Goal: Obtain resource: Download file/media

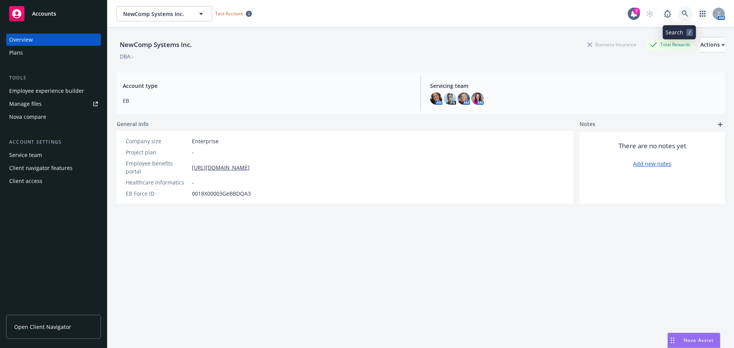
click at [681, 11] on icon at bounding box center [684, 13] width 7 height 7
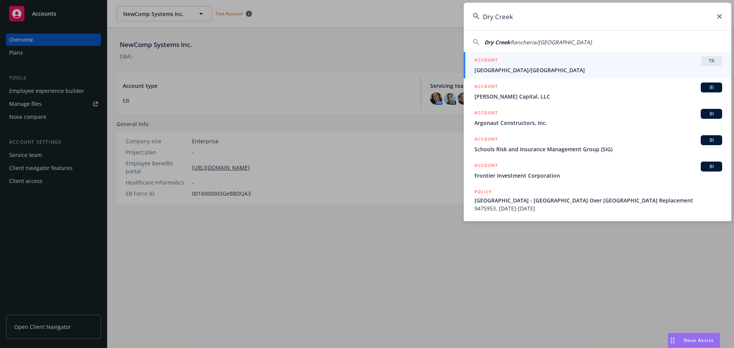
type input "Dry Creek"
click at [603, 74] on span "Dry Creek Rancheria/River Rock Casino" at bounding box center [598, 70] width 248 height 8
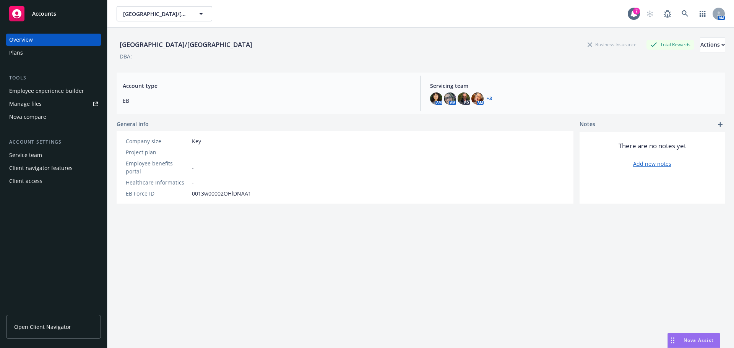
click at [687, 339] on span "Nova Assist" at bounding box center [698, 340] width 30 height 6
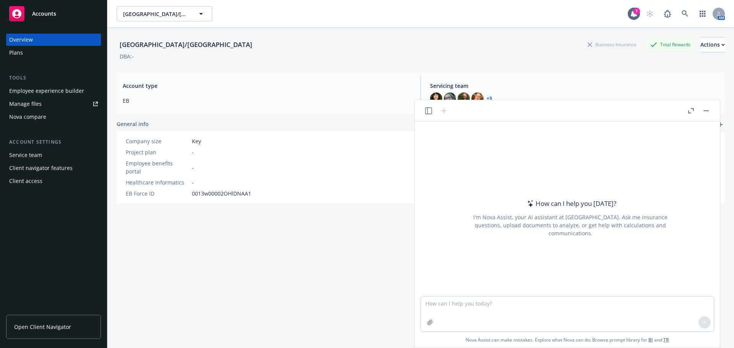
click at [60, 87] on div "Employee experience builder" at bounding box center [46, 91] width 75 height 12
click at [681, 15] on icon at bounding box center [684, 13] width 7 height 7
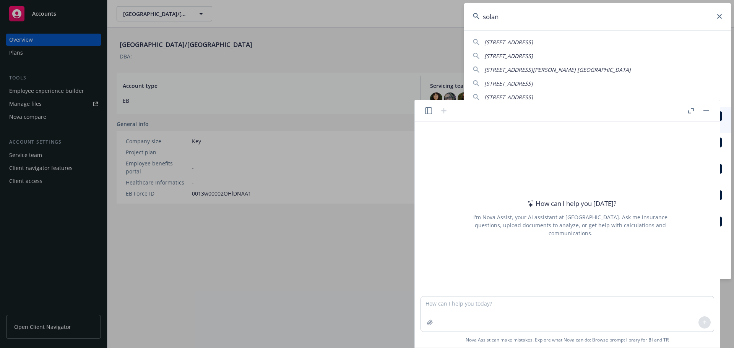
type input "solano"
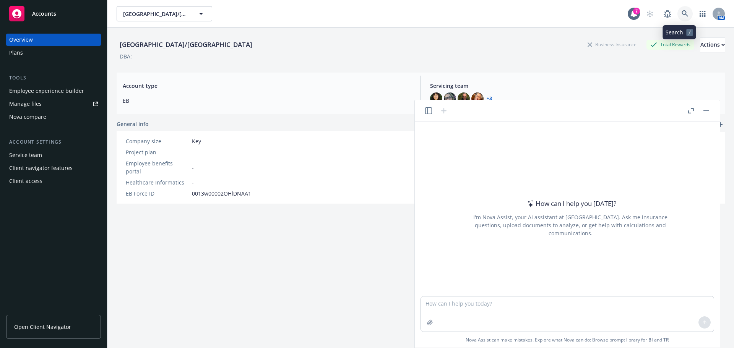
click at [681, 10] on icon at bounding box center [684, 13] width 7 height 7
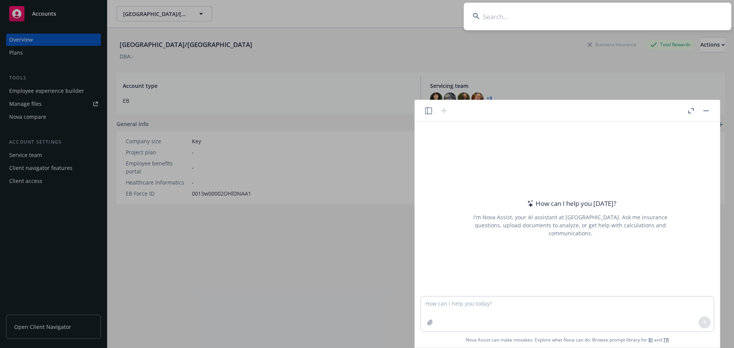
click at [511, 23] on input at bounding box center [598, 17] width 268 height 28
type input "Solano Family"
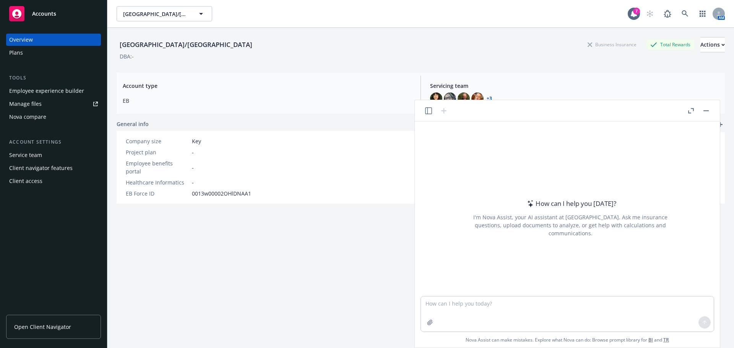
click at [707, 110] on icon "button" at bounding box center [705, 110] width 5 height 1
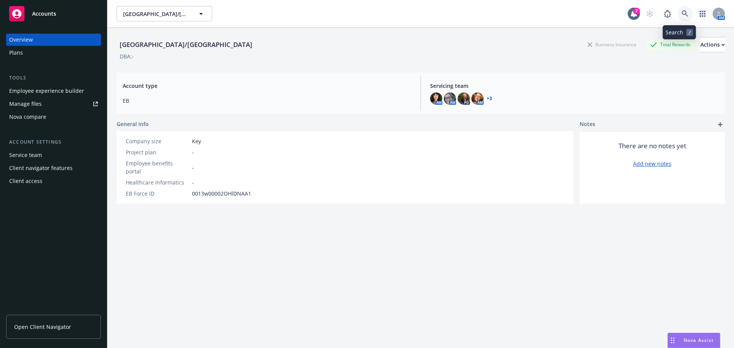
click at [681, 11] on icon at bounding box center [684, 13] width 6 height 6
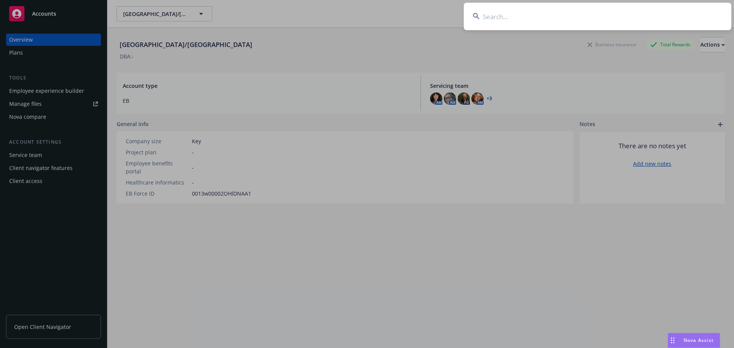
drag, startPoint x: 138, startPoint y: 108, endPoint x: 99, endPoint y: 108, distance: 39.4
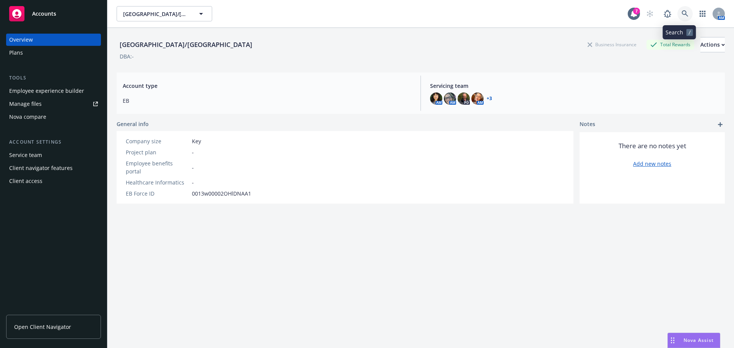
click at [681, 15] on icon at bounding box center [684, 13] width 7 height 7
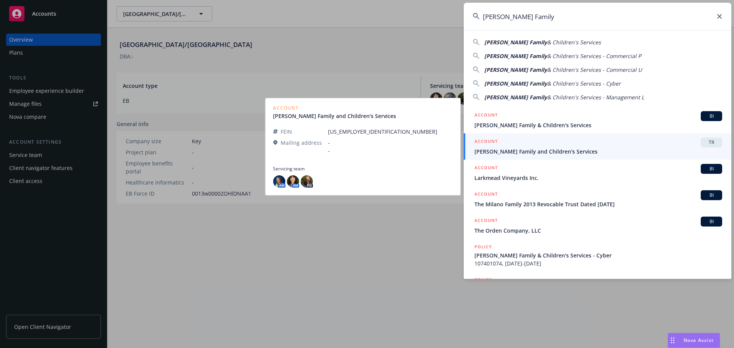
type input "Solano Family"
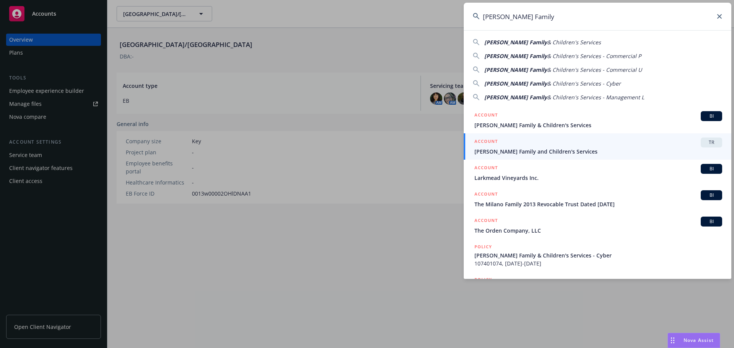
click at [515, 145] on div "ACCOUNT TR" at bounding box center [598, 143] width 248 height 10
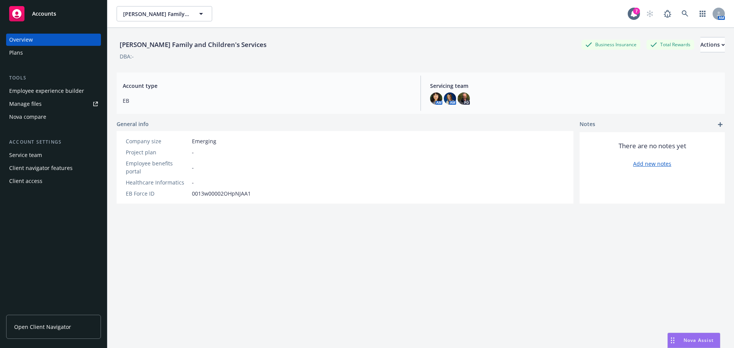
click at [70, 91] on div "Employee experience builder" at bounding box center [46, 91] width 75 height 12
click at [15, 52] on div "Plans" at bounding box center [16, 53] width 14 height 12
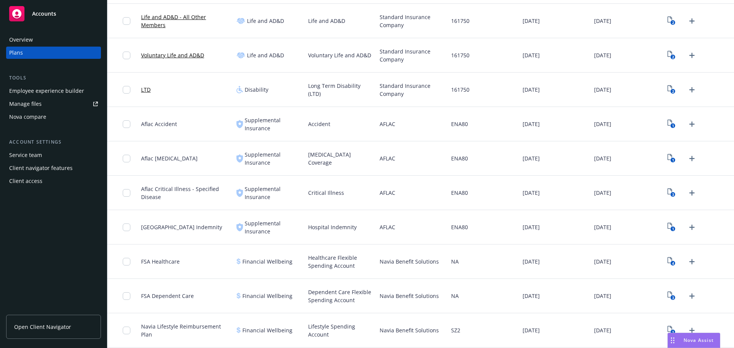
scroll to position [420, 0]
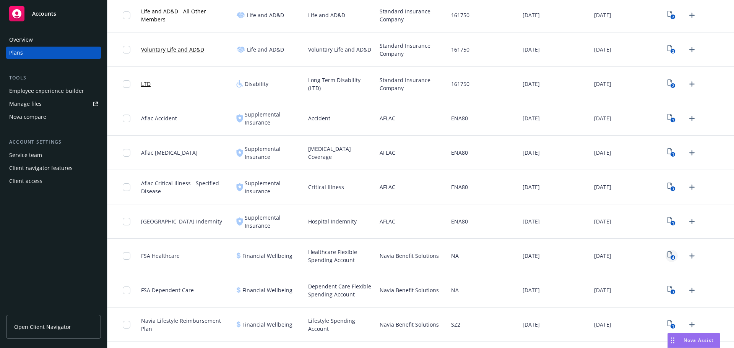
click at [667, 255] on icon "4" at bounding box center [671, 255] width 8 height 9
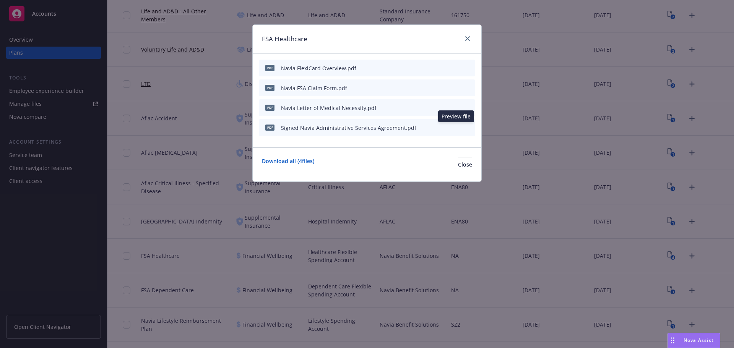
click at [456, 127] on icon "preview file" at bounding box center [455, 127] width 7 height 5
click at [471, 36] on link "close" at bounding box center [467, 38] width 9 height 9
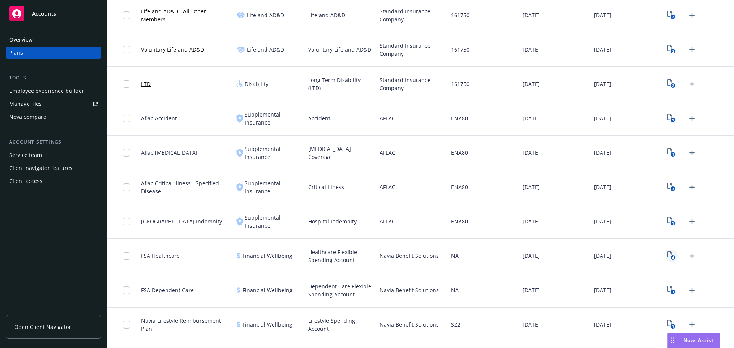
click at [667, 257] on icon "4" at bounding box center [671, 255] width 8 height 9
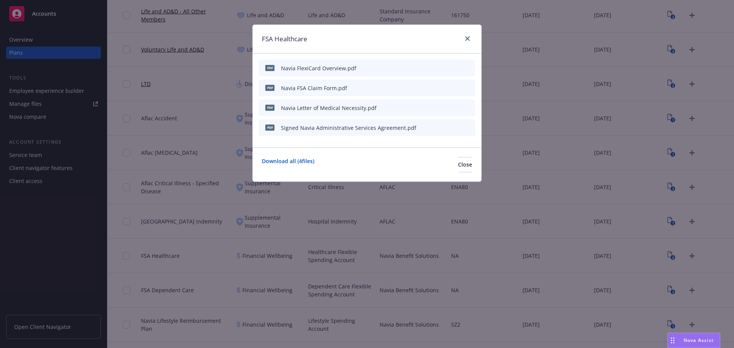
click at [444, 126] on icon "download file" at bounding box center [443, 127] width 6 height 6
click at [469, 127] on icon "archive file" at bounding box center [467, 127] width 5 height 6
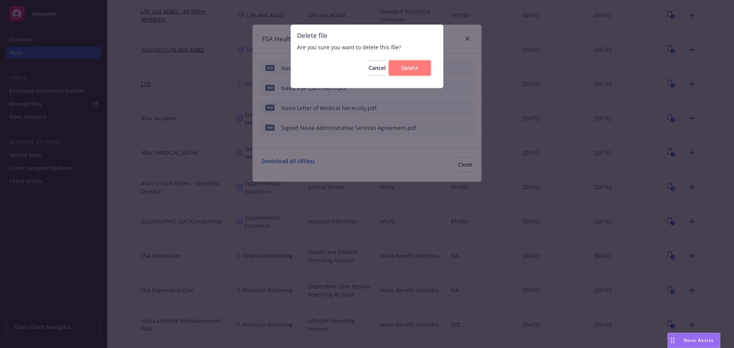
click at [404, 71] on span "Delete" at bounding box center [409, 67] width 17 height 7
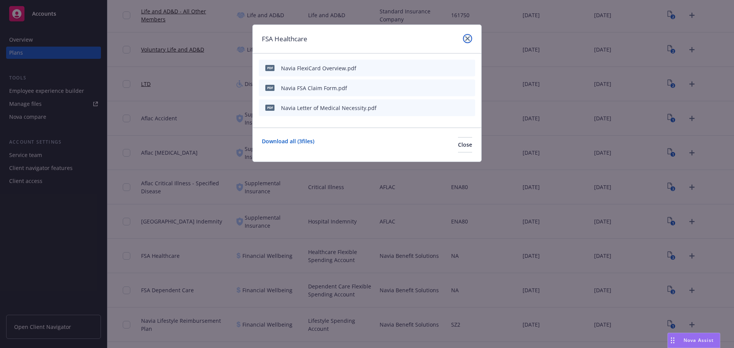
click at [467, 37] on icon "close" at bounding box center [467, 38] width 5 height 5
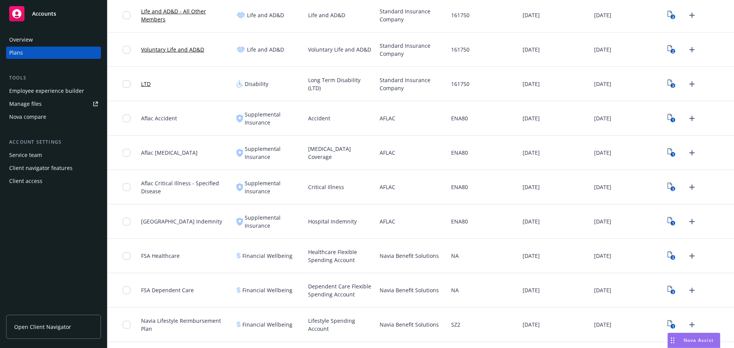
click at [22, 102] on div "Manage files" at bounding box center [25, 104] width 32 height 12
click at [29, 103] on div "Manage files" at bounding box center [25, 104] width 32 height 12
click at [62, 328] on span "Open Client Navigator" at bounding box center [42, 327] width 57 height 8
click at [47, 328] on span "Open Client Navigator" at bounding box center [42, 327] width 57 height 8
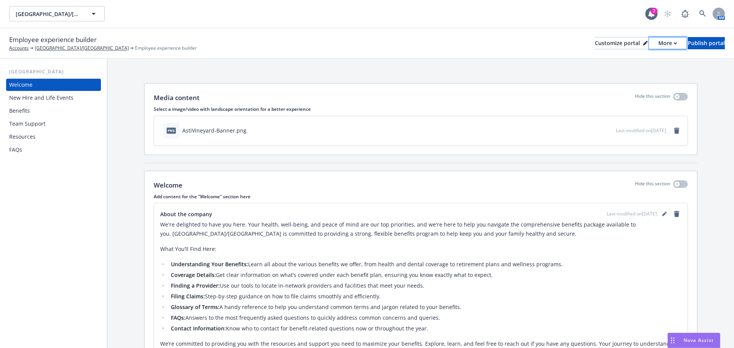
click at [673, 42] on icon "button" at bounding box center [674, 43] width 3 height 3
click at [628, 62] on link "Copy preview link" at bounding box center [627, 60] width 70 height 15
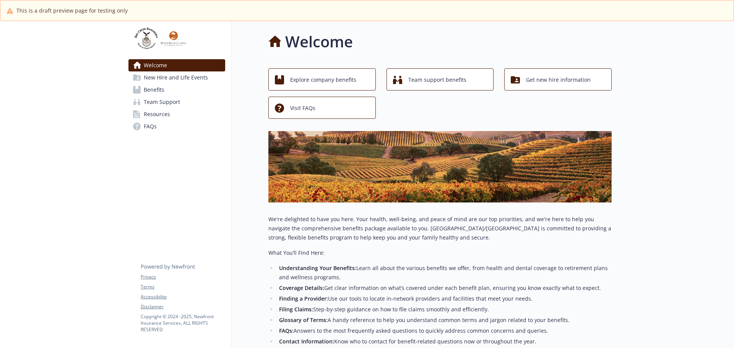
click at [167, 78] on span "New Hire and Life Events" at bounding box center [176, 77] width 64 height 12
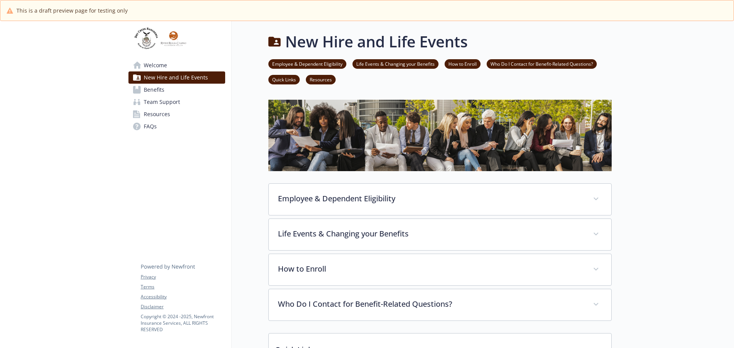
click at [157, 88] on span "Benefits" at bounding box center [154, 90] width 21 height 12
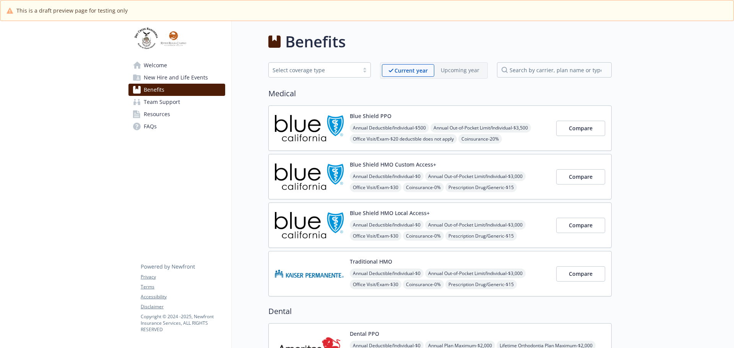
click at [157, 102] on span "Team Support" at bounding box center [162, 102] width 36 height 12
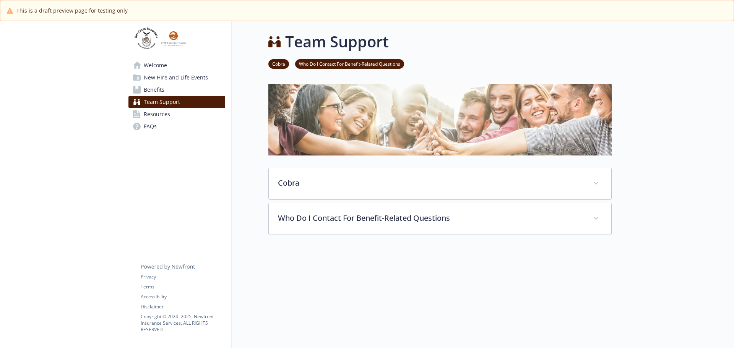
click at [155, 112] on span "Resources" at bounding box center [157, 114] width 26 height 12
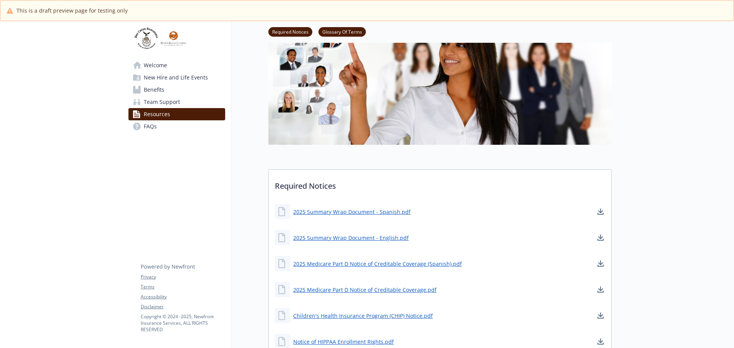
click at [151, 125] on span "FAQs" at bounding box center [150, 126] width 13 height 12
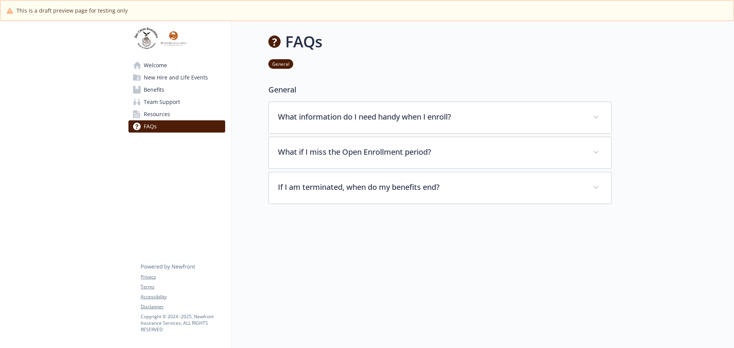
click at [151, 74] on span "New Hire and Life Events" at bounding box center [176, 77] width 64 height 12
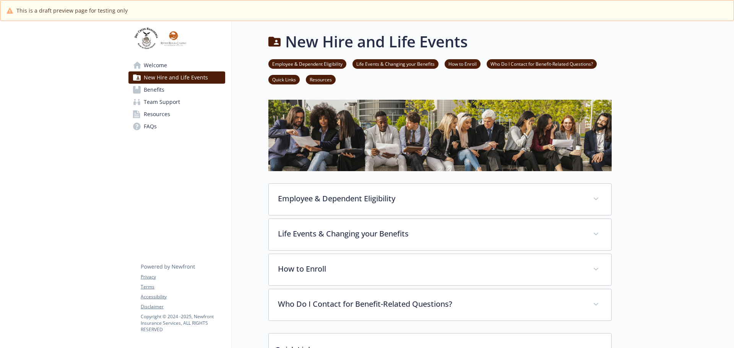
click at [159, 68] on span "Welcome" at bounding box center [155, 65] width 23 height 12
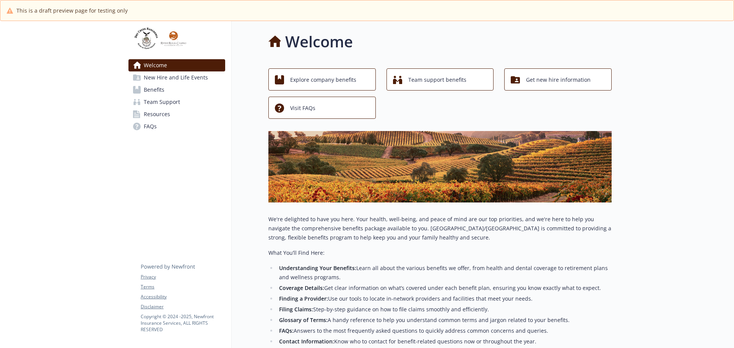
click at [160, 76] on span "New Hire and Life Events" at bounding box center [176, 77] width 64 height 12
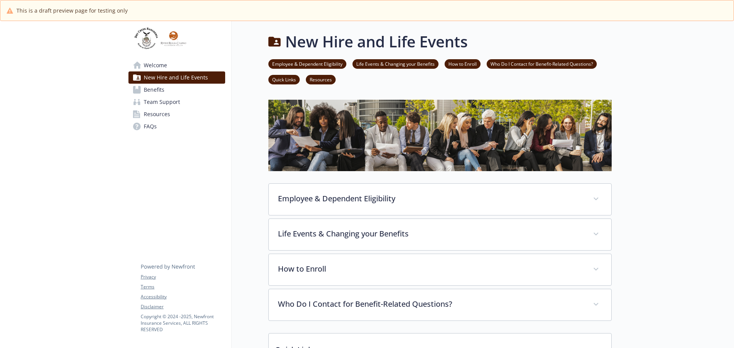
click at [157, 89] on span "Benefits" at bounding box center [154, 90] width 21 height 12
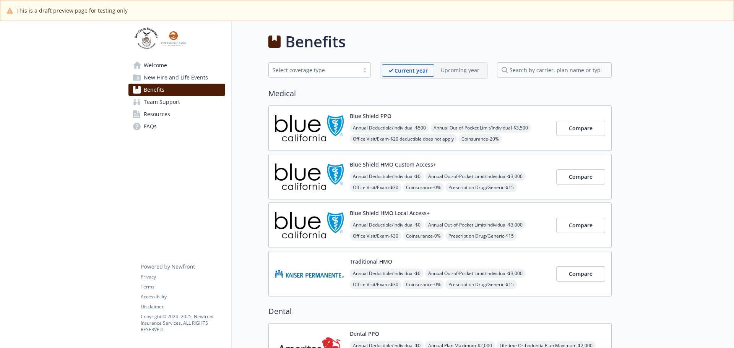
click at [161, 99] on span "Team Support" at bounding box center [162, 102] width 36 height 12
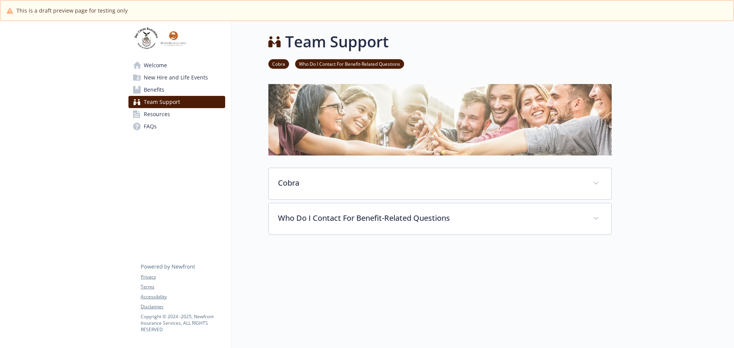
click at [162, 114] on span "Resources" at bounding box center [157, 114] width 26 height 12
